Goal: Find specific page/section: Find specific page/section

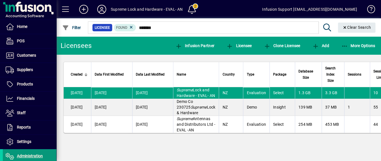
click at [29, 157] on span "Administration" at bounding box center [30, 156] width 26 height 5
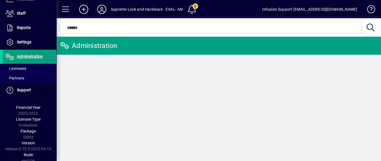
scroll to position [102, 0]
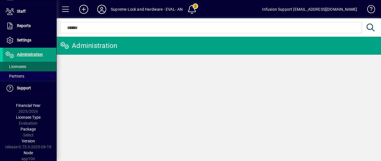
click at [28, 66] on span at bounding box center [30, 67] width 54 height 14
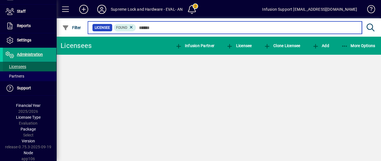
click at [166, 25] on input "text" at bounding box center [246, 28] width 221 height 8
